Goal: Task Accomplishment & Management: Use online tool/utility

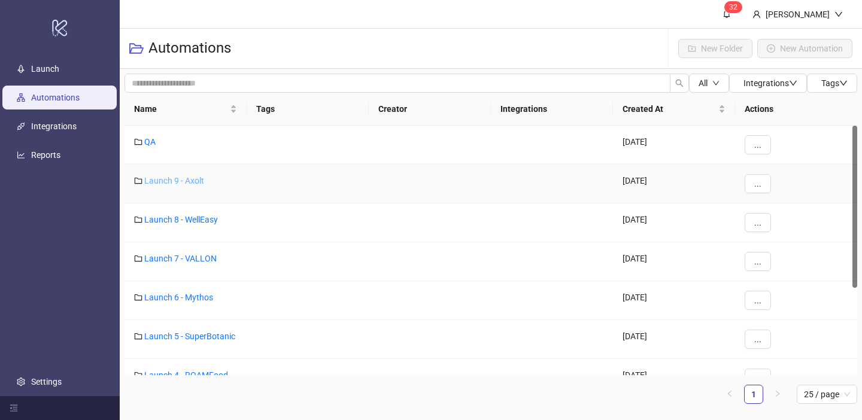
click at [190, 181] on link "Launch 9 - Axolt" at bounding box center [174, 181] width 60 height 10
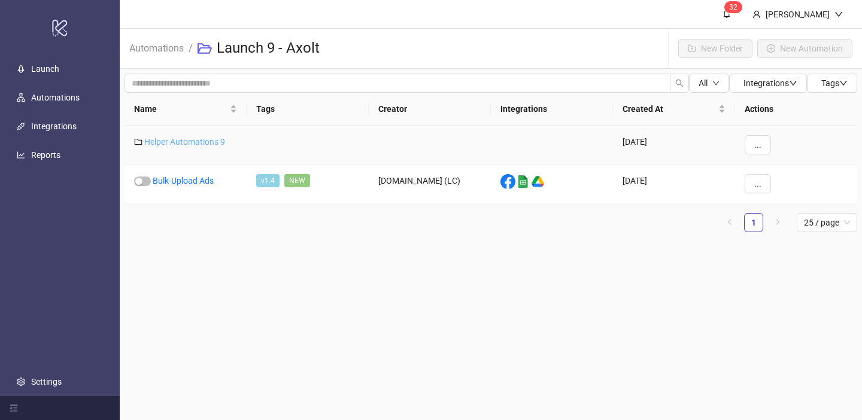
click at [201, 139] on link "Helper Automations 9" at bounding box center [184, 142] width 81 height 10
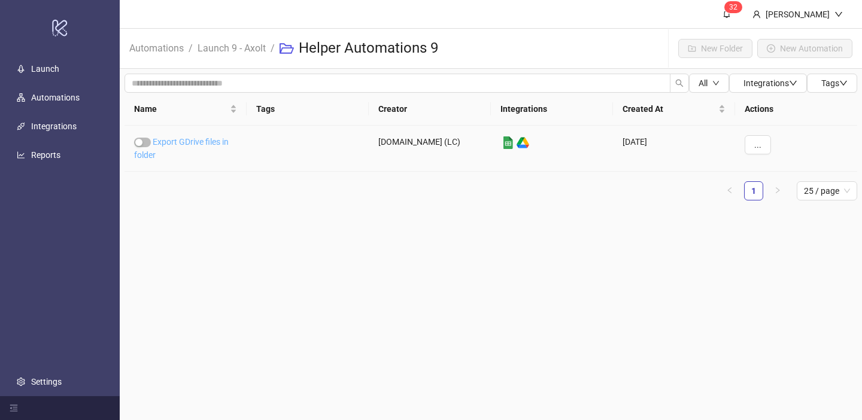
click at [199, 141] on link "Export GDrive files in folder" at bounding box center [181, 148] width 95 height 23
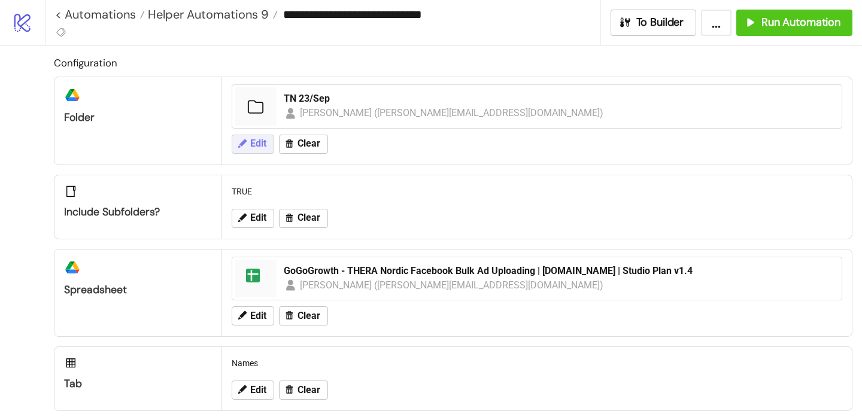
click at [257, 147] on span "Edit" at bounding box center [258, 143] width 16 height 11
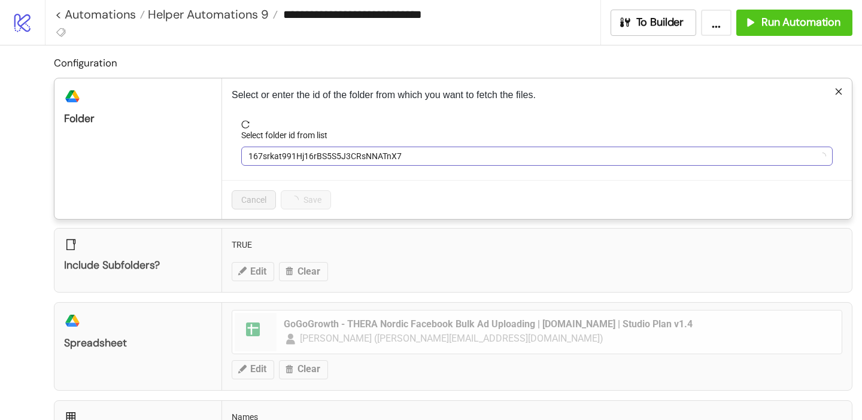
click at [281, 159] on span "167srkat991Hj16rBS5S5J3CRsNNATnX7" at bounding box center [537, 156] width 577 height 18
click at [281, 159] on span "TN 23/Sep" at bounding box center [537, 156] width 577 height 18
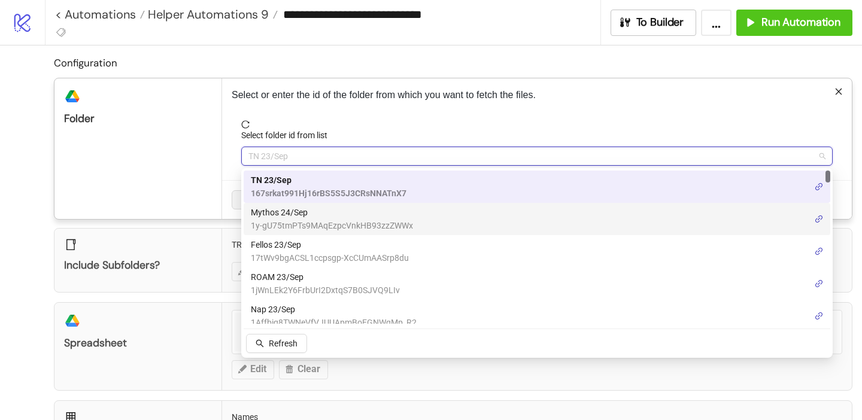
click at [282, 219] on span "Mythos 24/Sep" at bounding box center [332, 212] width 162 height 13
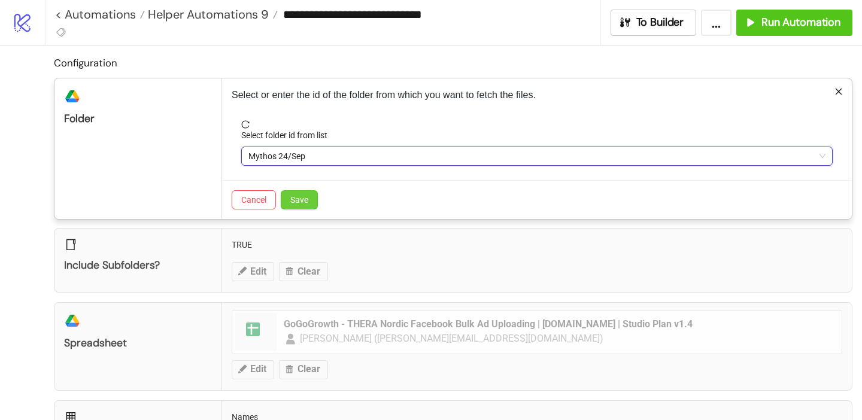
click at [298, 198] on span "Save" at bounding box center [299, 200] width 18 height 10
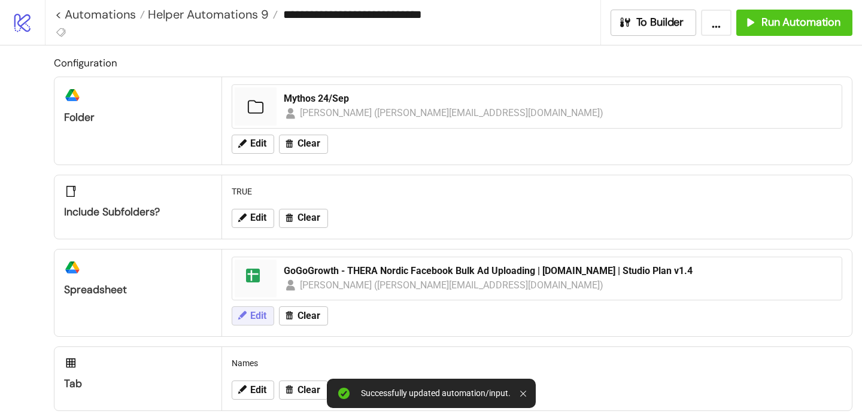
click at [258, 319] on span "Edit" at bounding box center [258, 316] width 16 height 11
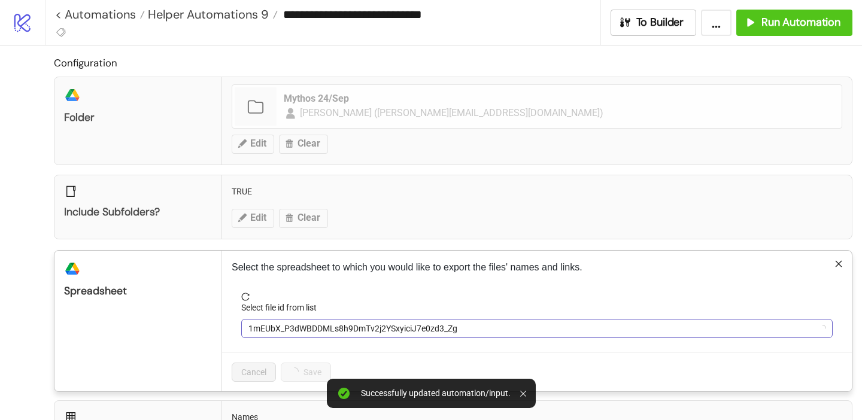
click at [288, 322] on span "1mEUbX_P3dWBDDMLs8h9DmTv2j2YSxyiciJ7e0zd3_Zg" at bounding box center [537, 329] width 577 height 18
click at [282, 326] on span "GoGoGrowth - THERA Nordic Facebook Bulk Ad Uploading | [DOMAIN_NAME] | Studio P…" at bounding box center [537, 329] width 577 height 18
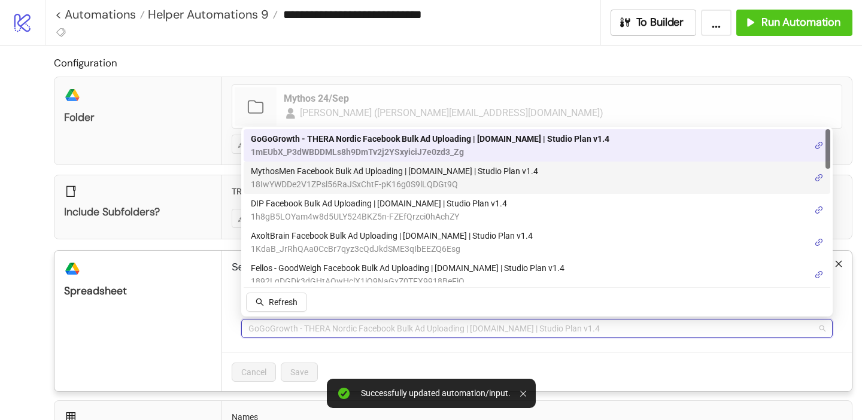
click at [286, 178] on span "18IwYWDDe2V1ZPsl56RaJSxChtF-pK16g0S9lLQDGt9Q" at bounding box center [394, 184] width 287 height 13
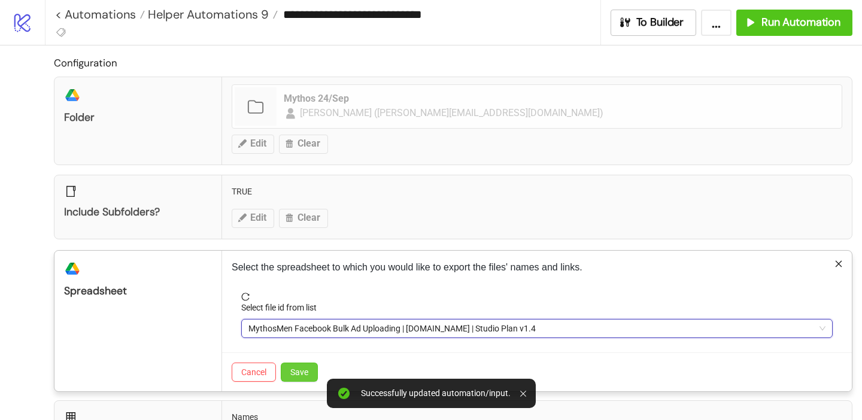
click at [295, 366] on button "Save" at bounding box center [299, 372] width 37 height 19
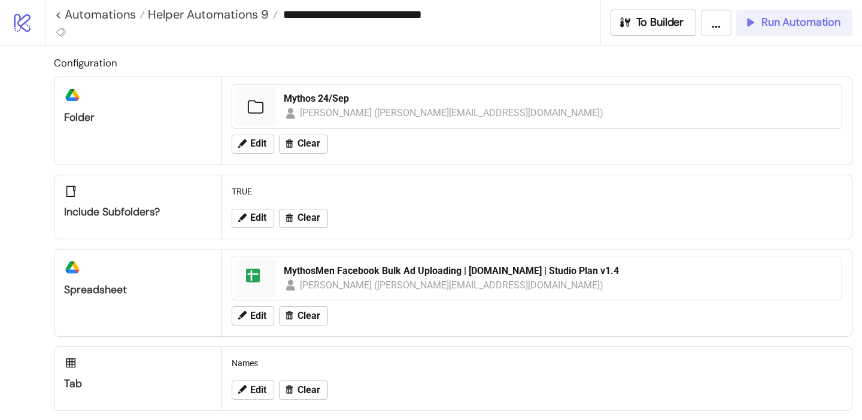
click at [768, 24] on span "Run Automation" at bounding box center [801, 23] width 79 height 14
click at [788, 26] on span "Run Automation" at bounding box center [801, 23] width 79 height 14
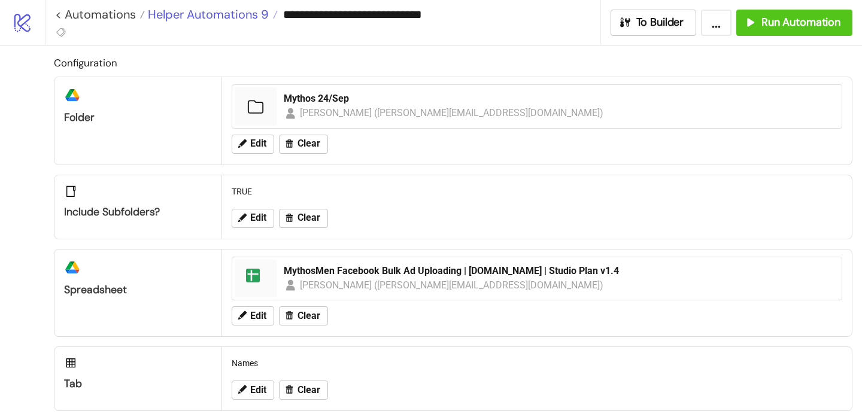
click at [190, 19] on span "Helper Automations 9" at bounding box center [207, 15] width 124 height 16
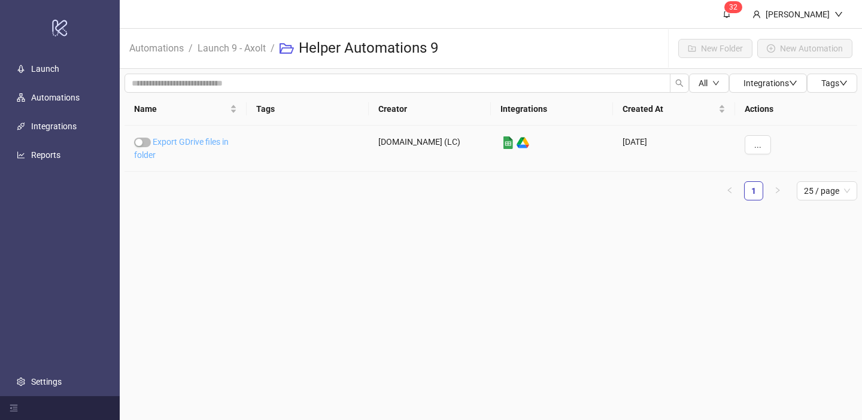
click at [218, 140] on link "Export GDrive files in folder" at bounding box center [181, 148] width 95 height 23
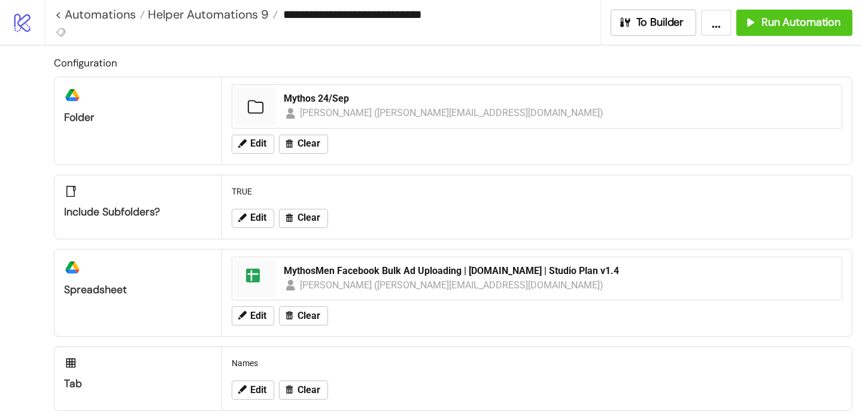
click at [218, 140] on div "platform/google_drive Folder" at bounding box center [138, 120] width 168 height 87
click at [264, 141] on span "Edit" at bounding box center [258, 143] width 16 height 11
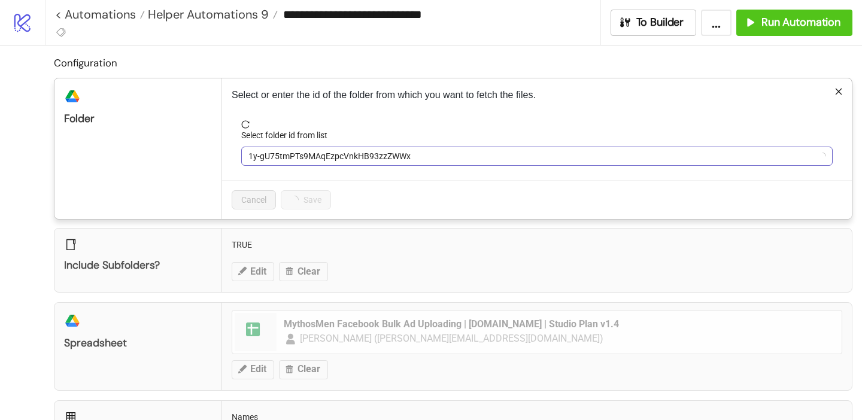
click at [283, 154] on span "1y-gU75tmPTs9MAqEzpcVnkHB93zzZWWx" at bounding box center [537, 156] width 577 height 18
click at [283, 155] on span "Mythos 24/Sep" at bounding box center [537, 156] width 577 height 18
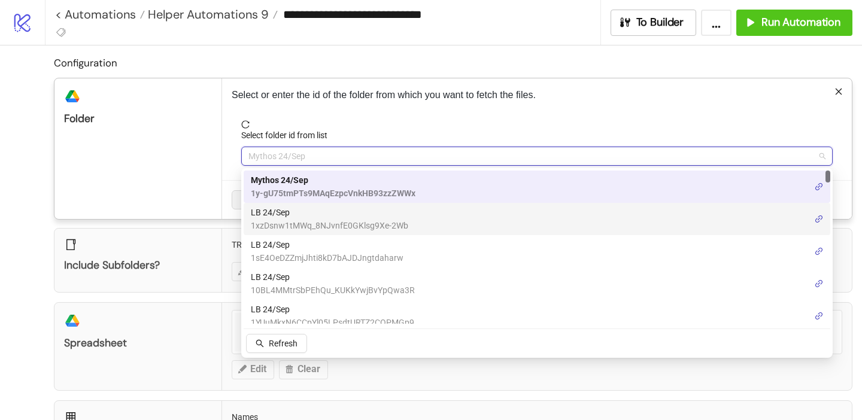
click at [294, 217] on span "LB 24/Sep" at bounding box center [329, 212] width 157 height 13
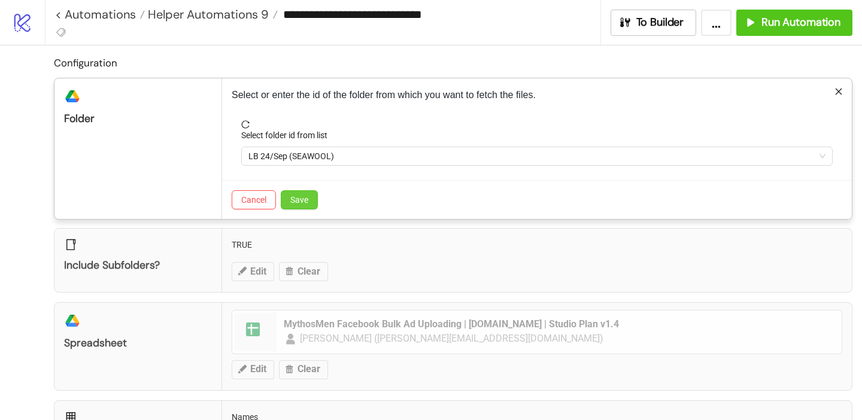
click at [308, 198] on span "Save" at bounding box center [299, 200] width 18 height 10
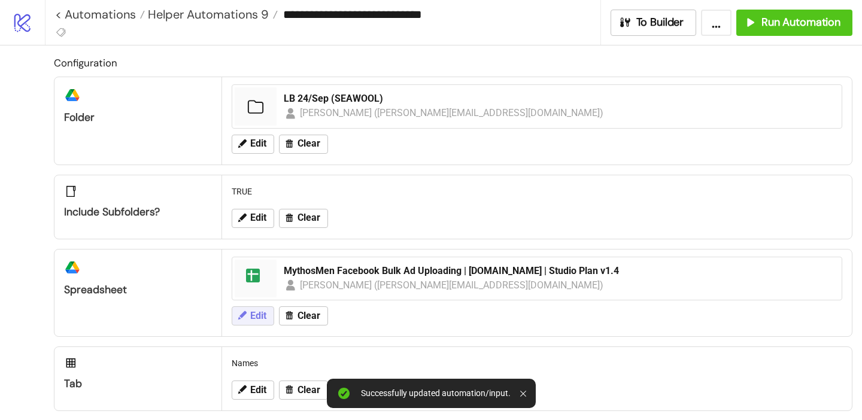
click at [264, 307] on button "Edit" at bounding box center [253, 316] width 43 height 19
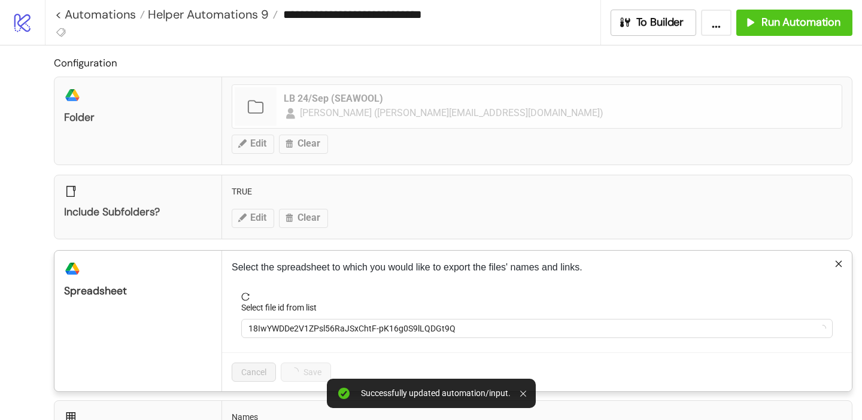
click at [309, 312] on label "Select file id from list" at bounding box center [282, 307] width 83 height 13
click at [309, 320] on input "Select file id from list" at bounding box center [532, 329] width 566 height 18
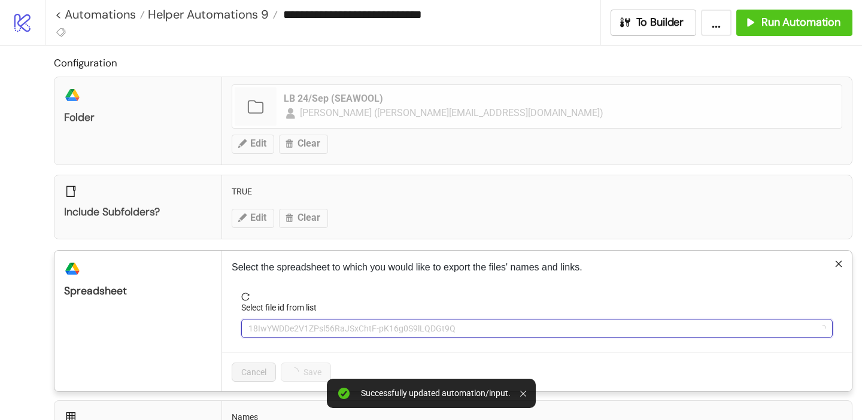
click at [309, 324] on span "18IwYWDDe2V1ZPsl56RaJSxChtF-pK16g0S9lLQDGt9Q" at bounding box center [537, 329] width 577 height 18
click at [310, 327] on span "MythosMen Facebook Bulk Ad Uploading | [DOMAIN_NAME] | Studio Plan v1.4" at bounding box center [537, 329] width 577 height 18
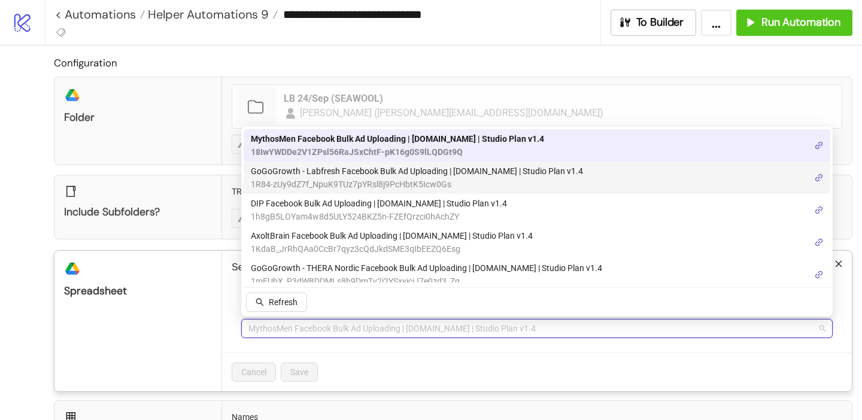
click at [348, 166] on span "GoGoGrowth - Labfresh Facebook Bulk Ad Uploading | [DOMAIN_NAME] | Studio Plan …" at bounding box center [417, 171] width 332 height 13
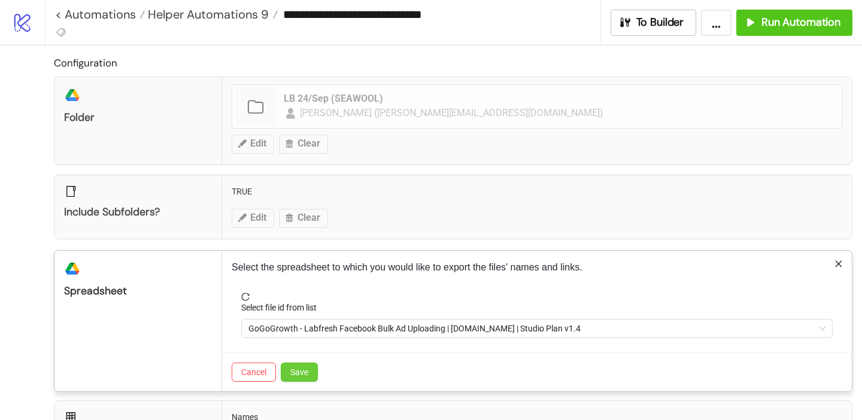
click at [310, 368] on button "Save" at bounding box center [299, 372] width 37 height 19
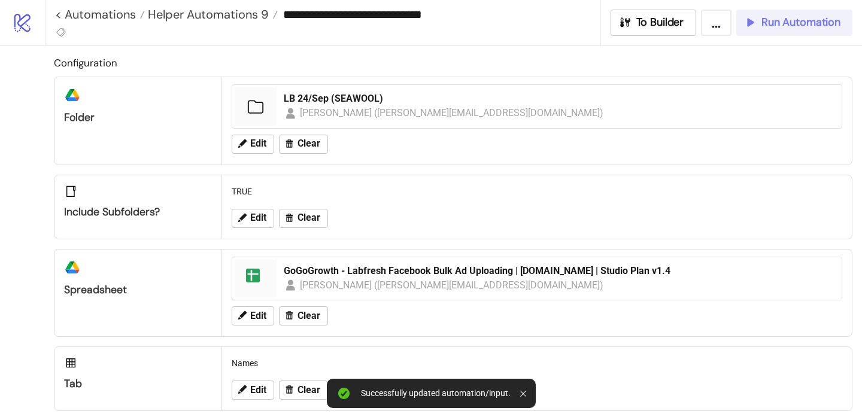
click at [792, 17] on span "Run Automation" at bounding box center [801, 23] width 79 height 14
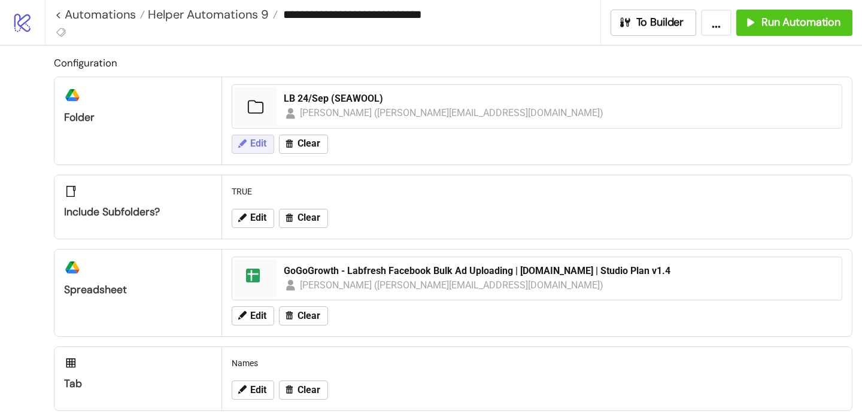
click at [250, 143] on span "Edit" at bounding box center [258, 143] width 16 height 11
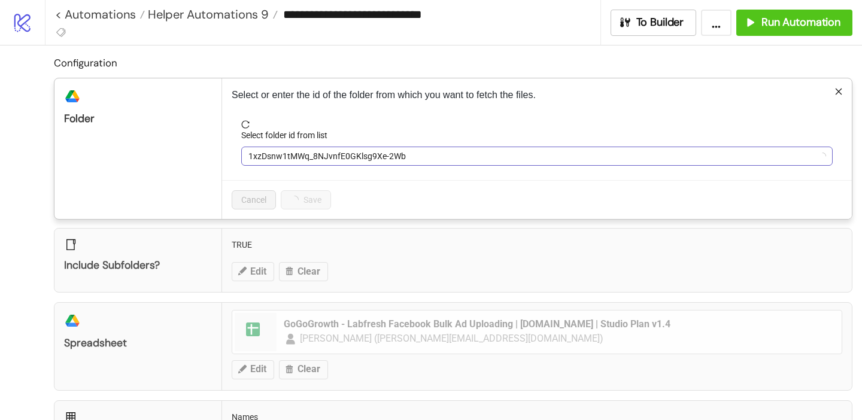
click at [296, 159] on span "1xzDsnw1tMWq_8NJvnfE0GKlsg9Xe-2Wb" at bounding box center [537, 156] width 577 height 18
click at [296, 159] on span "LB 24/Sep (SEAWOOL)" at bounding box center [537, 156] width 577 height 18
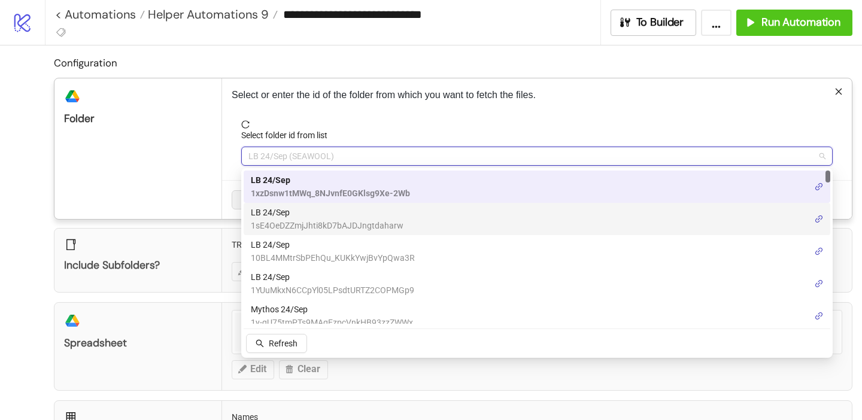
click at [325, 225] on span "1sE4OeDZZmjJhti8kD7bAJDJngtdaharw" at bounding box center [327, 225] width 153 height 13
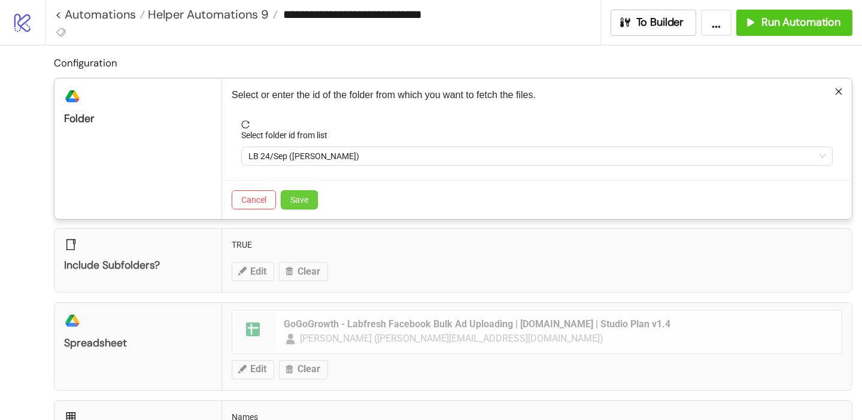
click at [300, 198] on span "Save" at bounding box center [299, 200] width 18 height 10
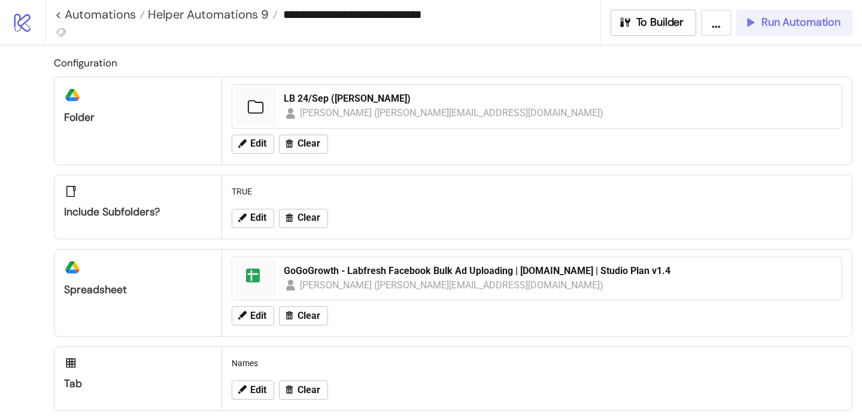
click at [790, 26] on span "Run Automation" at bounding box center [801, 23] width 79 height 14
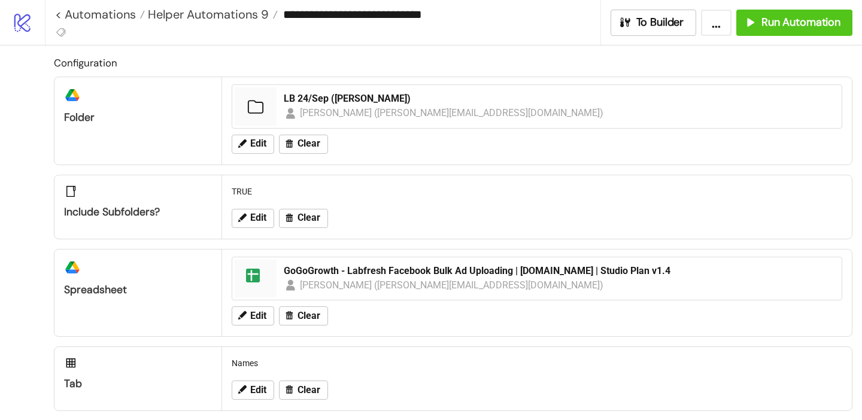
click at [254, 154] on div "Edit Clear" at bounding box center [537, 144] width 620 height 31
click at [244, 147] on icon at bounding box center [242, 143] width 11 height 11
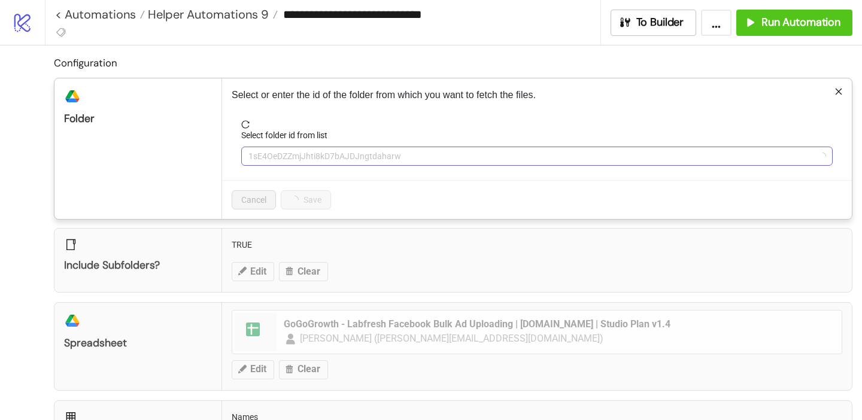
click at [338, 157] on span "1sE4OeDZZmjJhti8kD7bAJDJngtdaharw" at bounding box center [537, 156] width 577 height 18
click at [338, 157] on span "LB 24/Sep ([PERSON_NAME])" at bounding box center [537, 156] width 577 height 18
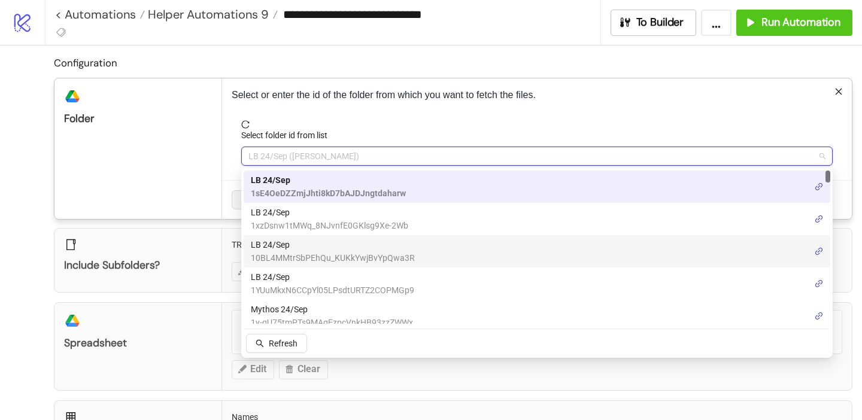
click at [324, 241] on span "LB 24/Sep" at bounding box center [333, 244] width 164 height 13
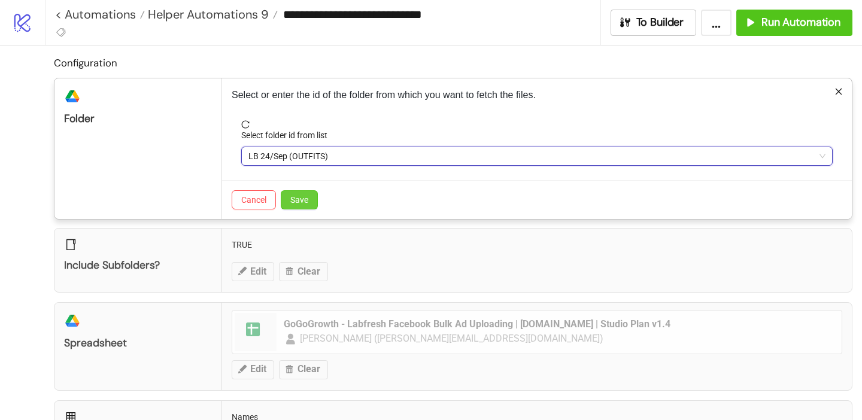
click at [305, 198] on span "Save" at bounding box center [299, 200] width 18 height 10
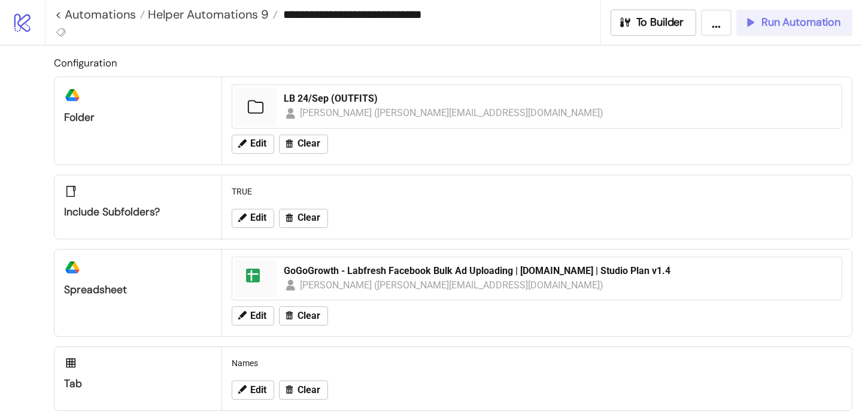
click at [781, 31] on button "Run Automation" at bounding box center [795, 23] width 116 height 26
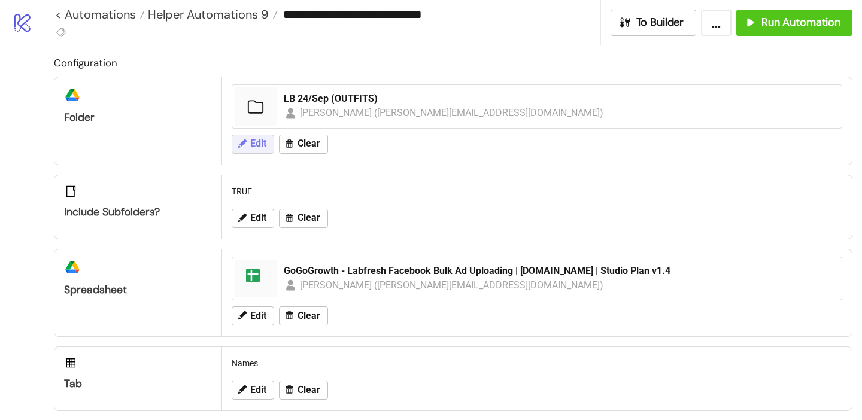
click at [250, 147] on span "Edit" at bounding box center [258, 143] width 16 height 11
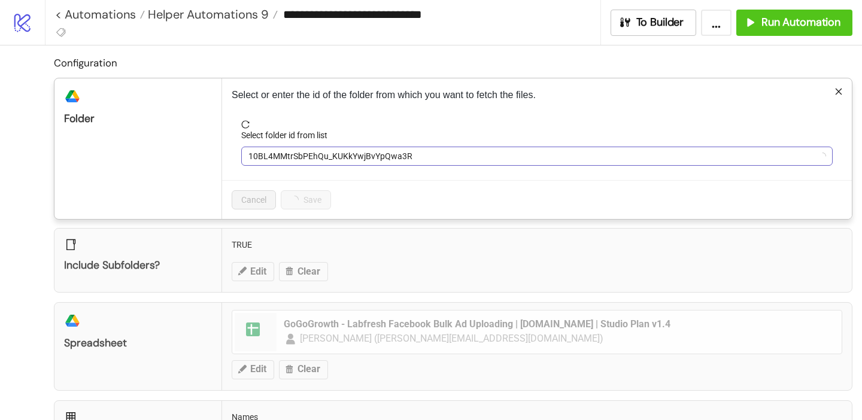
click at [286, 166] on div "10BL4MMtrSbPEhQu_KUKkYwjBvYpQwa3R" at bounding box center [537, 156] width 592 height 19
click at [287, 160] on span "LB 24/Sep (OUTFITS)" at bounding box center [537, 156] width 577 height 18
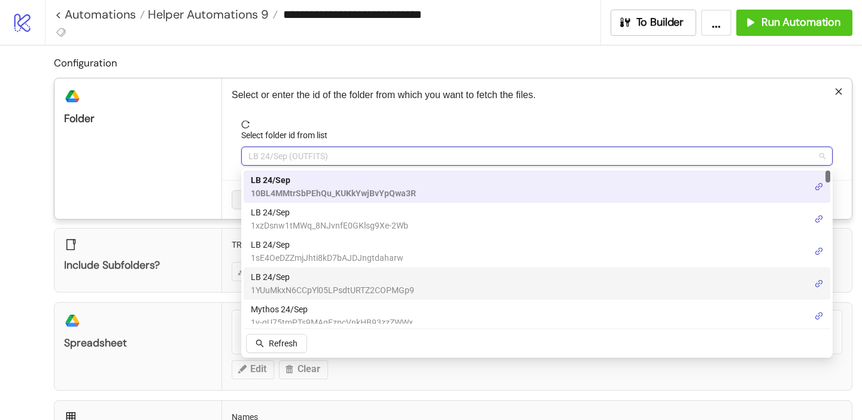
click at [293, 277] on span "LB 24/Sep" at bounding box center [332, 277] width 163 height 13
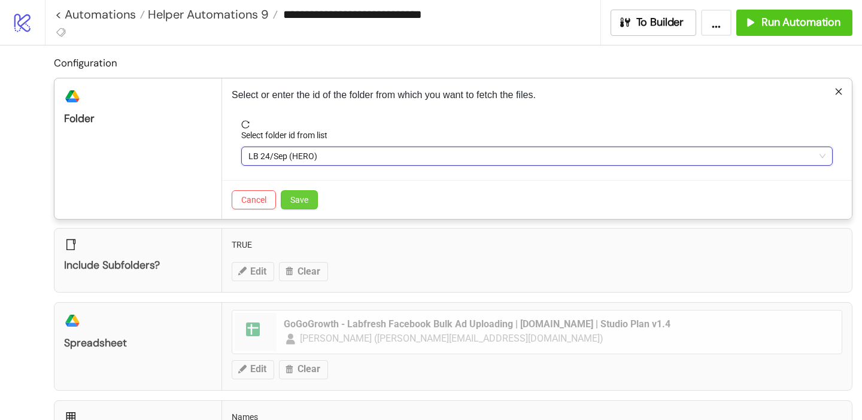
click at [304, 194] on button "Save" at bounding box center [299, 199] width 37 height 19
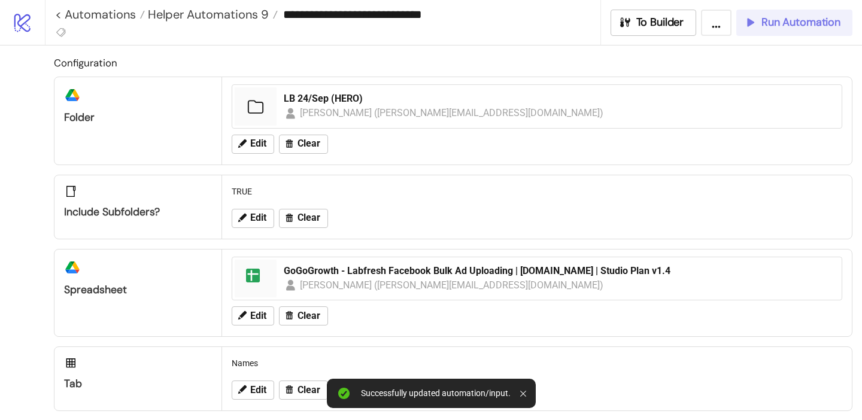
click at [777, 27] on span "Run Automation" at bounding box center [801, 23] width 79 height 14
